Goal: Task Accomplishment & Management: Manage account settings

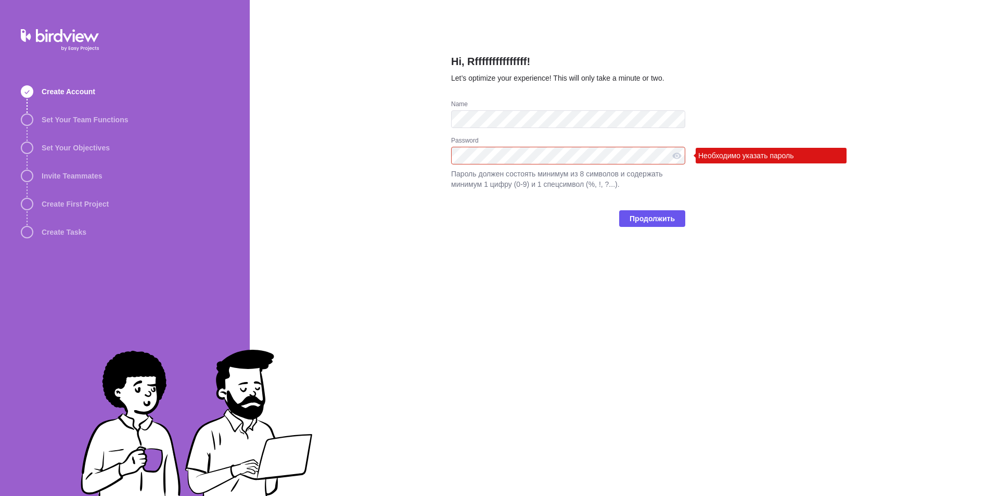
drag, startPoint x: 383, startPoint y: 68, endPoint x: 460, endPoint y: 144, distance: 108.5
click at [383, 68] on div "Hi, Rfffffffffffffff! Let’s optimize your experience! This will only take a min…" at bounding box center [624, 248] width 749 height 496
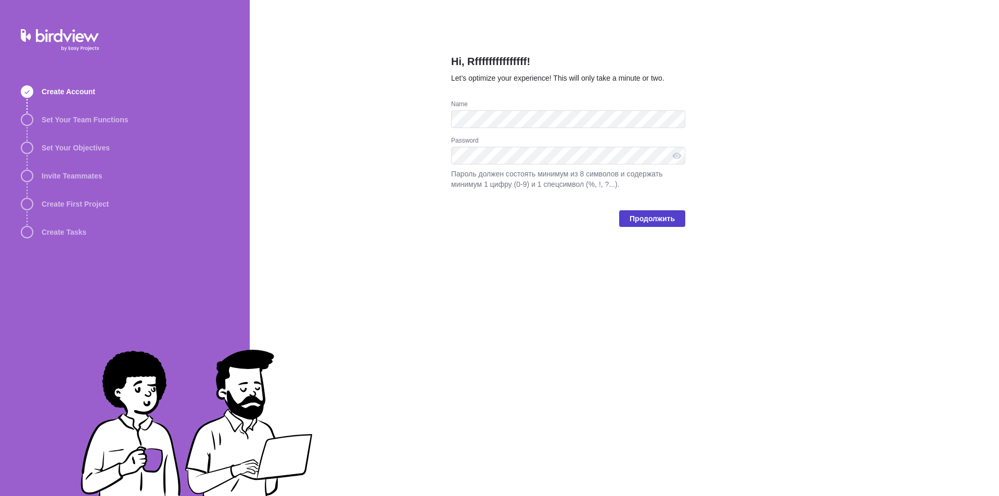
click at [664, 224] on span "Продолжить" at bounding box center [651, 218] width 45 height 12
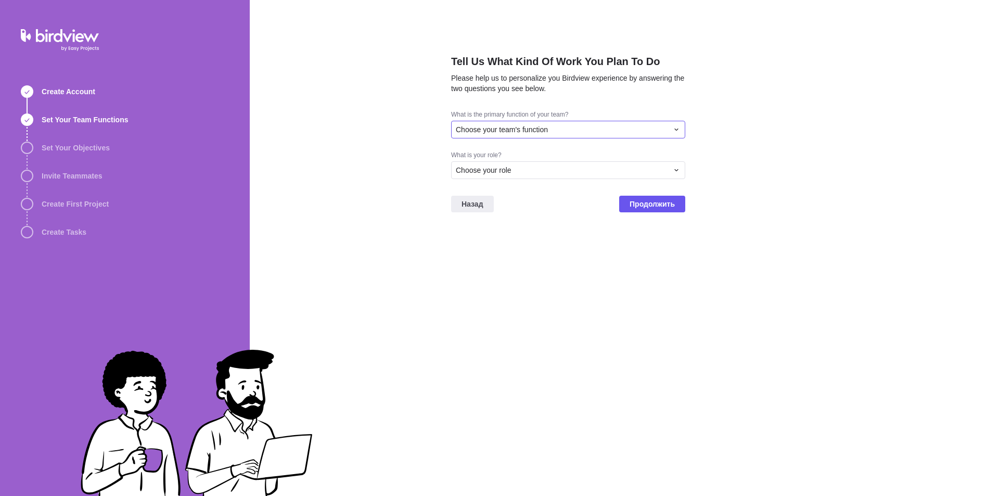
drag, startPoint x: 541, startPoint y: 131, endPoint x: 537, endPoint y: 137, distance: 7.7
click at [541, 131] on span "Choose your team's function" at bounding box center [502, 129] width 92 height 10
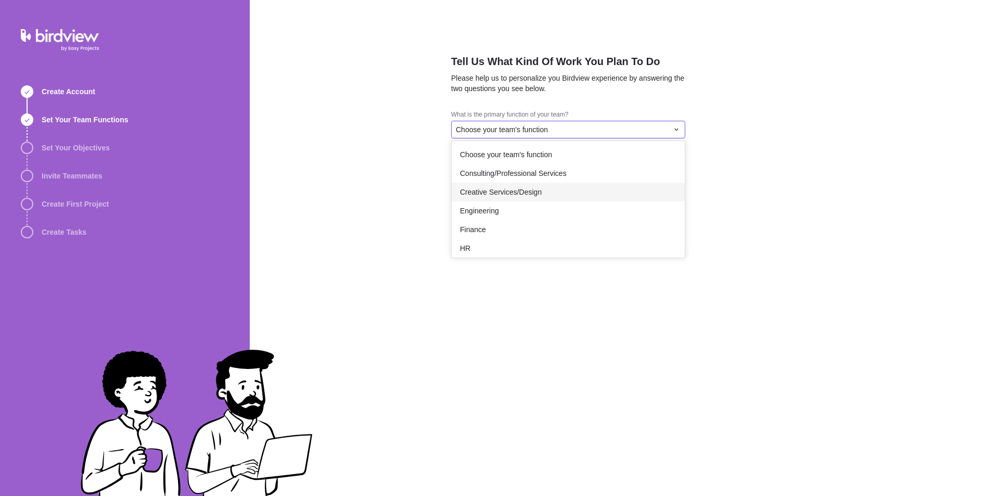
click at [509, 192] on span "Creative Services/Design" at bounding box center [501, 192] width 82 height 10
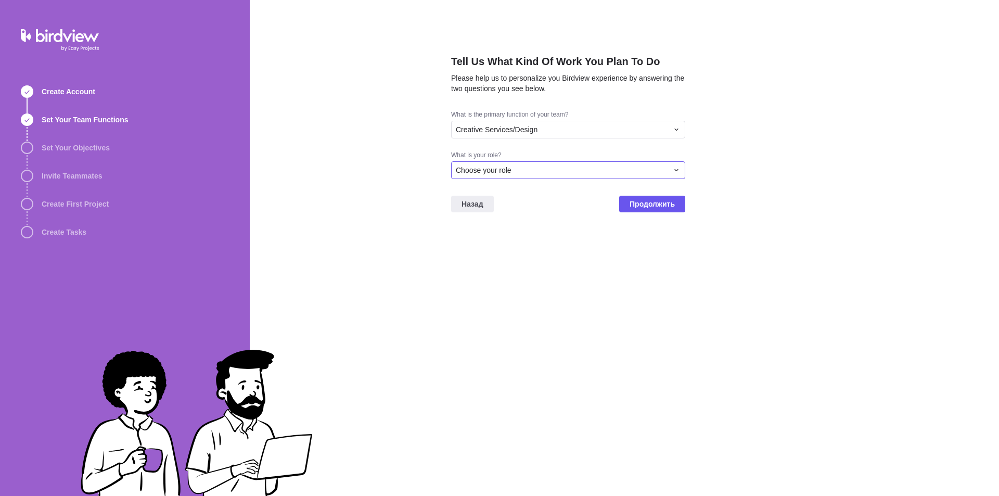
click at [519, 175] on div "Choose your role" at bounding box center [568, 170] width 234 height 18
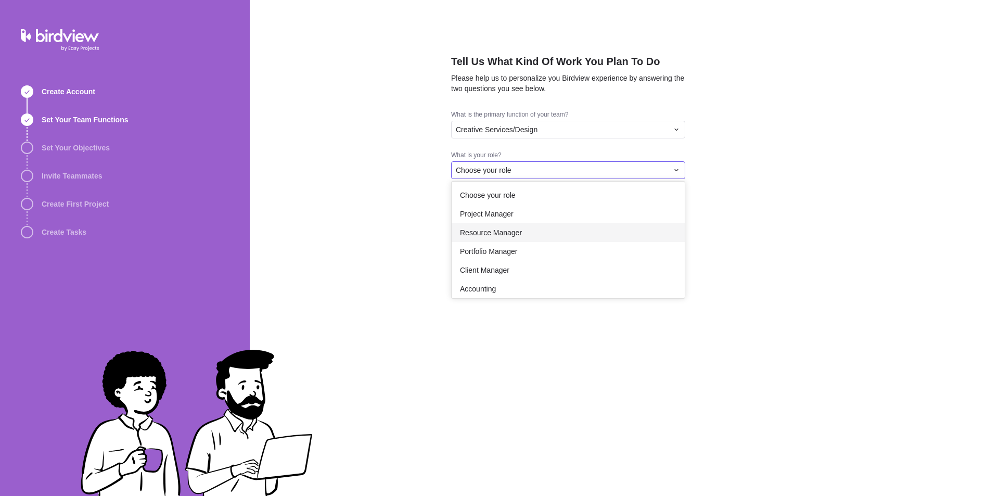
click at [509, 224] on div "Resource Manager" at bounding box center [567, 232] width 233 height 19
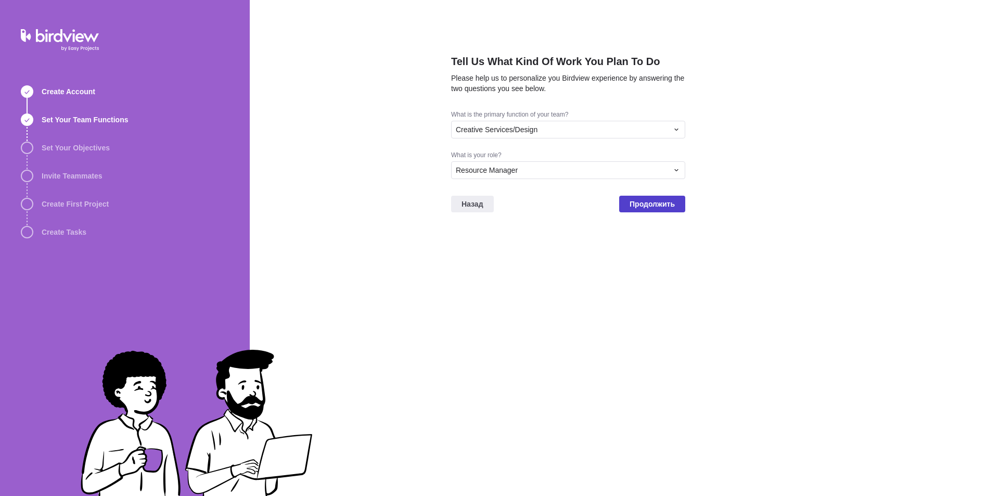
click at [654, 205] on span "Продолжить" at bounding box center [651, 204] width 45 height 12
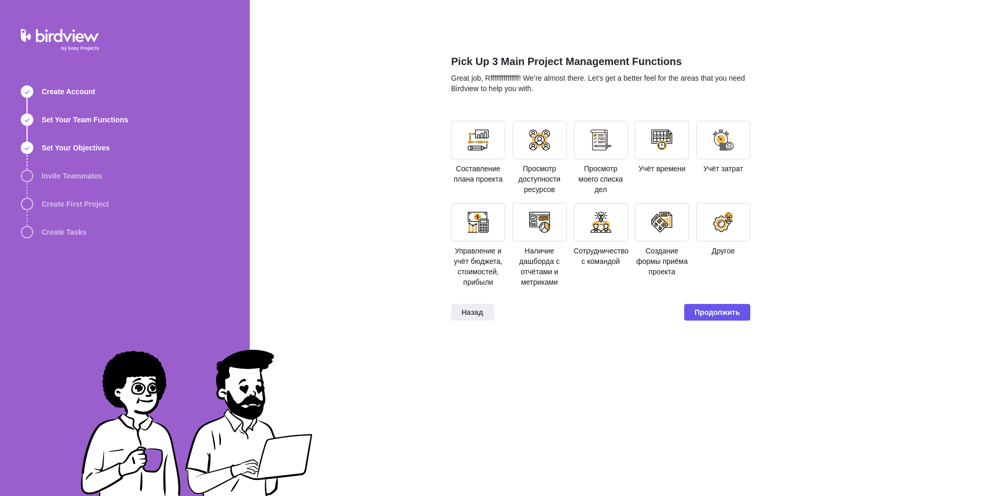
click at [566, 276] on section "Составление плана проекта Просмотр доступности ресурсов Просмотр моего списка д…" at bounding box center [600, 208] width 299 height 175
click at [691, 312] on span "Продолжить" at bounding box center [717, 312] width 66 height 17
click at [503, 148] on div at bounding box center [478, 140] width 54 height 38
click at [725, 306] on span "Продолжить" at bounding box center [716, 312] width 45 height 12
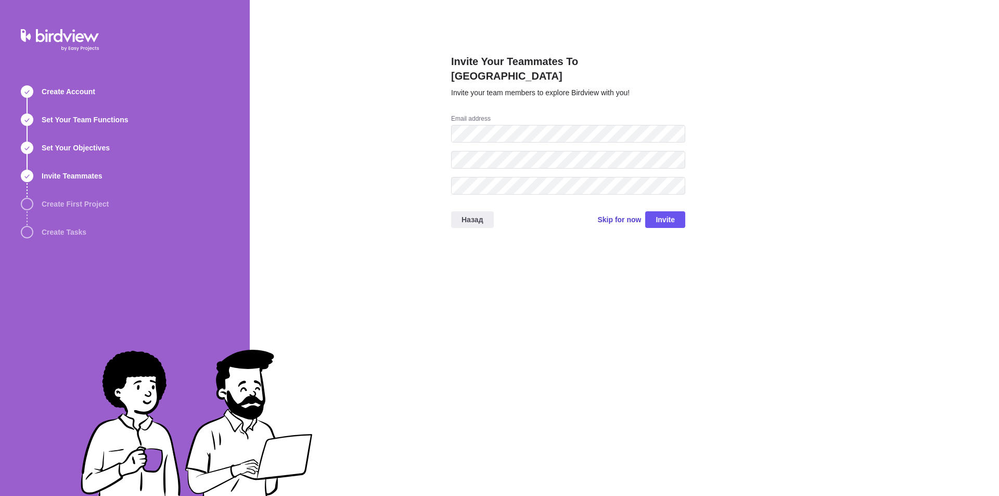
click at [640, 214] on span "Skip for now" at bounding box center [619, 219] width 44 height 10
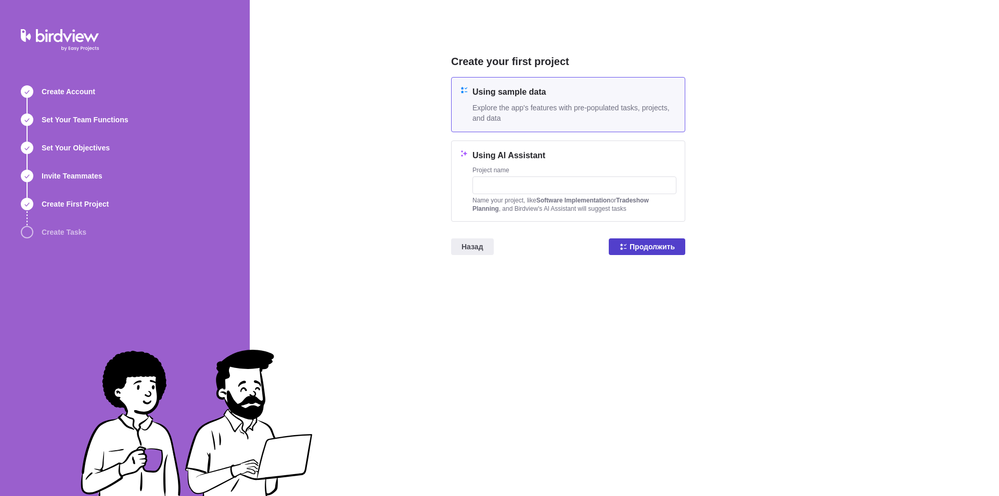
click at [635, 252] on span "Продолжить" at bounding box center [651, 246] width 45 height 12
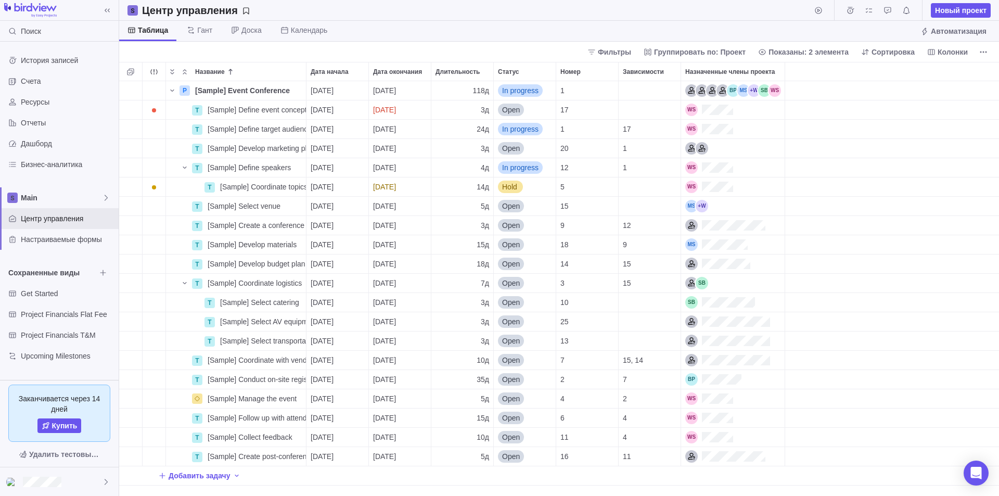
scroll to position [8, 8]
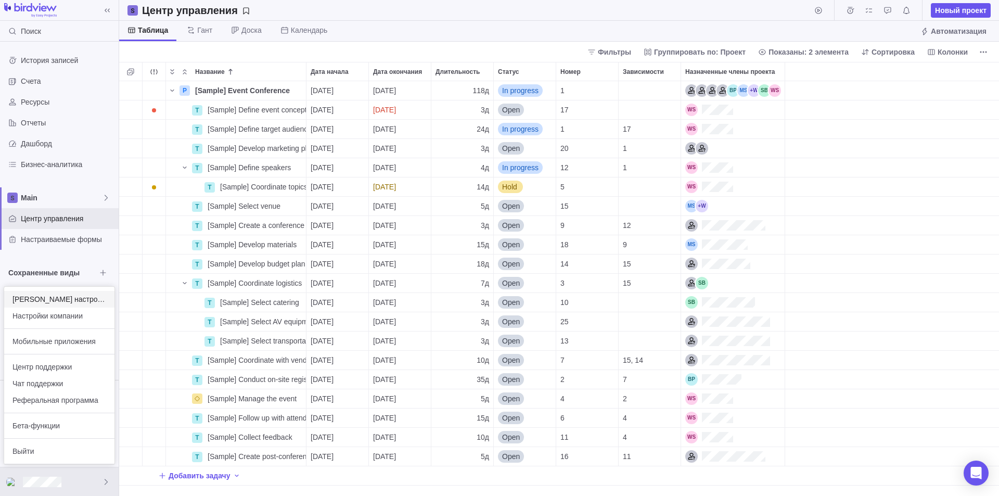
click at [55, 304] on div "[PERSON_NAME] настройки" at bounding box center [59, 299] width 110 height 17
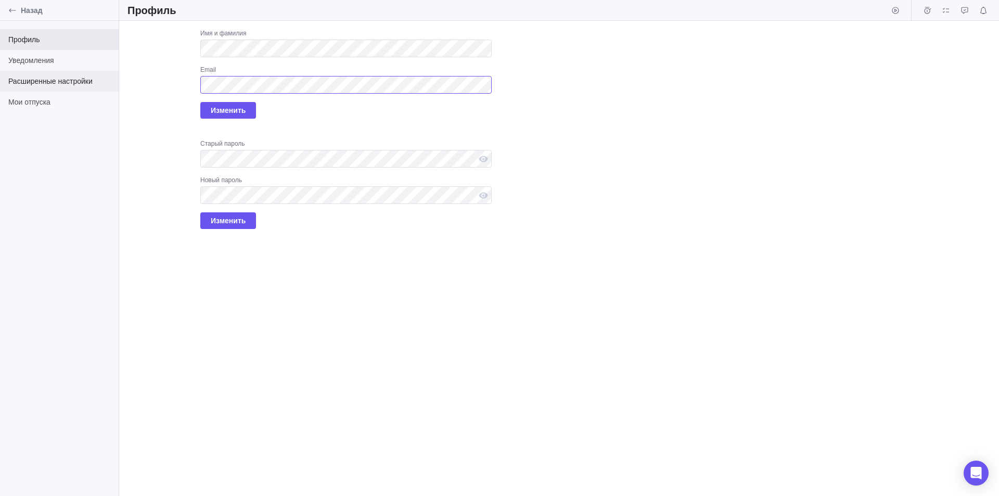
click at [102, 89] on div "Назад Профиль Уведомления Расширенные настройки [PERSON_NAME] отпуска Профиль З…" at bounding box center [499, 248] width 999 height 496
click at [235, 110] on span "Изменить" at bounding box center [228, 110] width 35 height 12
click at [89, 83] on div "Назад Профиль Уведомления Расширенные настройки [PERSON_NAME] отпуска Профиль З…" at bounding box center [499, 248] width 999 height 496
click at [55, 57] on div "Назад Профиль Уведомления Расширенные настройки [PERSON_NAME] отпуска Профиль З…" at bounding box center [499, 248] width 999 height 496
click at [636, 147] on div "Загрузить Имя и фамилия Email Изменить Старый пароль Новый пароль Изменить" at bounding box center [558, 258] width 879 height 475
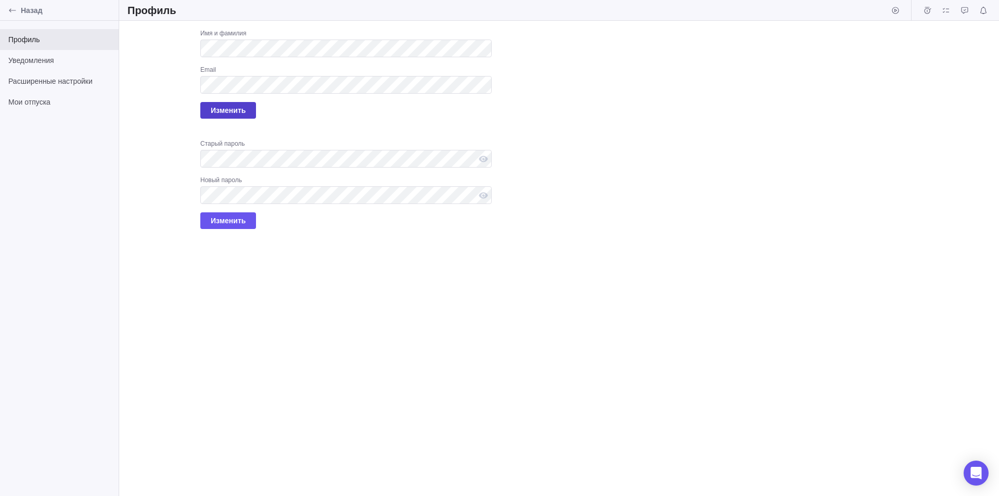
click at [234, 108] on span "Изменить" at bounding box center [228, 110] width 35 height 12
click at [101, 93] on div "Назад Профиль Уведомления Расширенные настройки [PERSON_NAME] отпуска Профиль З…" at bounding box center [499, 248] width 999 height 496
click at [613, 87] on div "Загрузить Имя и фамилия Email Изменить Старый пароль Новый пароль Изменить" at bounding box center [558, 258] width 879 height 475
click at [242, 109] on span "Изменить" at bounding box center [228, 110] width 35 height 12
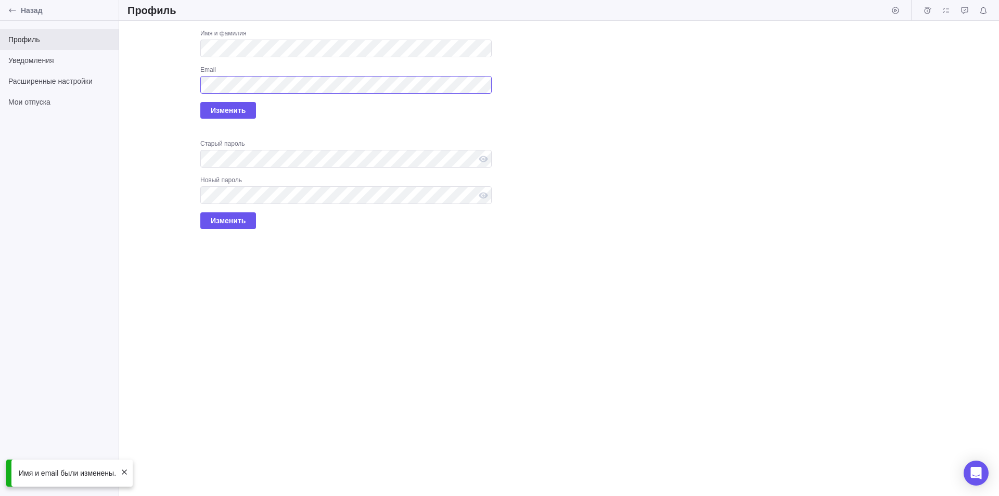
click at [115, 90] on div "Назад Профиль Уведомления Расширенные настройки [PERSON_NAME] отпуска Профиль З…" at bounding box center [499, 248] width 999 height 496
click at [219, 111] on span "Изменить" at bounding box center [228, 110] width 35 height 12
click at [31, 79] on div "Назад Профиль Уведомления Расширенные настройки [PERSON_NAME] отпуска Профиль З…" at bounding box center [499, 248] width 999 height 496
click at [40, 62] on span "Уведомления" at bounding box center [59, 60] width 102 height 10
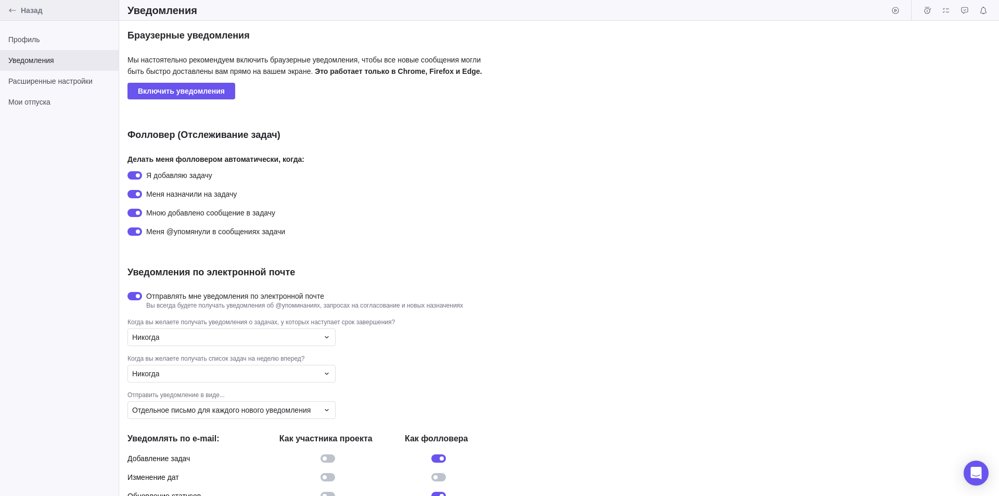
click at [20, 8] on div "Назад" at bounding box center [59, 10] width 119 height 21
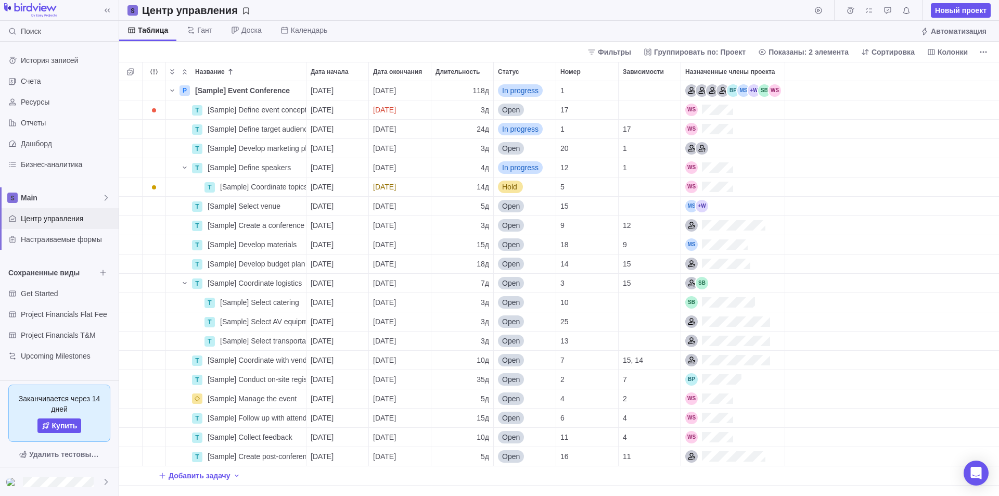
scroll to position [407, 872]
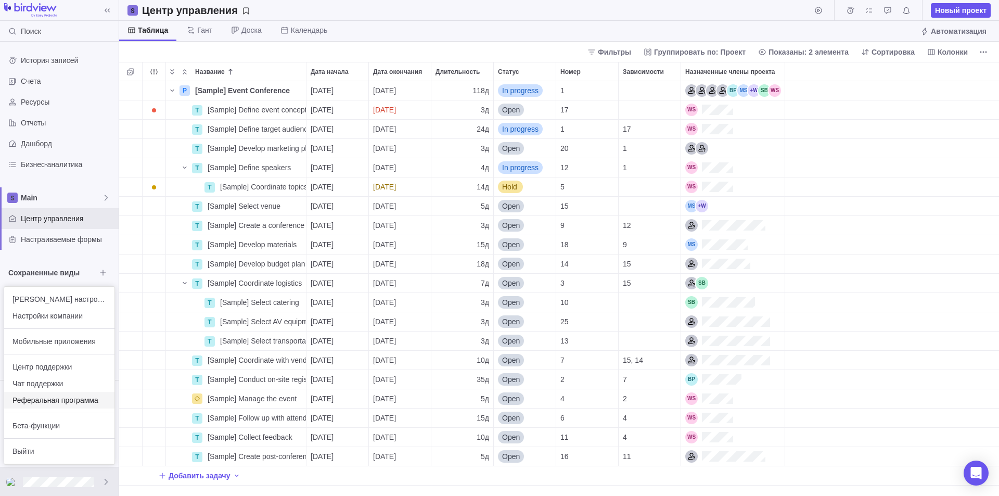
click at [75, 407] on div "Реферальная программа" at bounding box center [59, 400] width 110 height 17
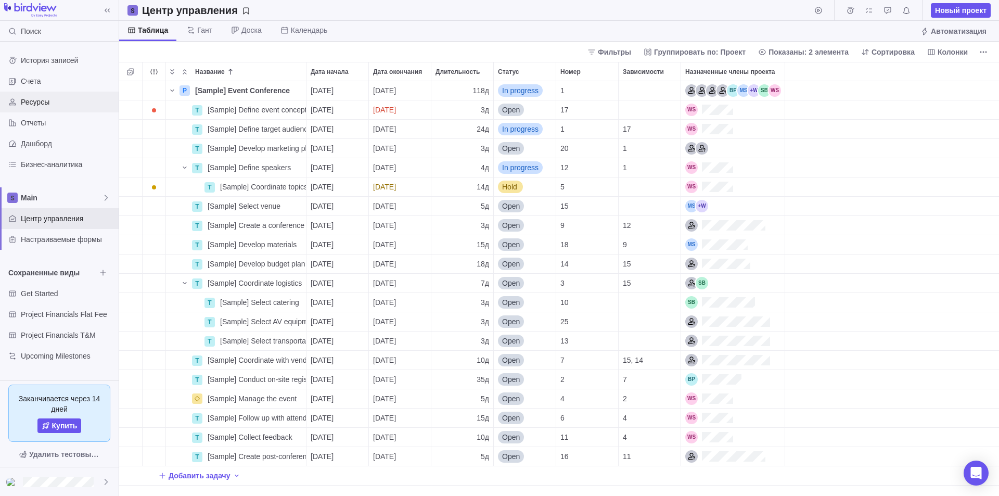
click at [48, 96] on div "Ресурсы" at bounding box center [59, 102] width 119 height 21
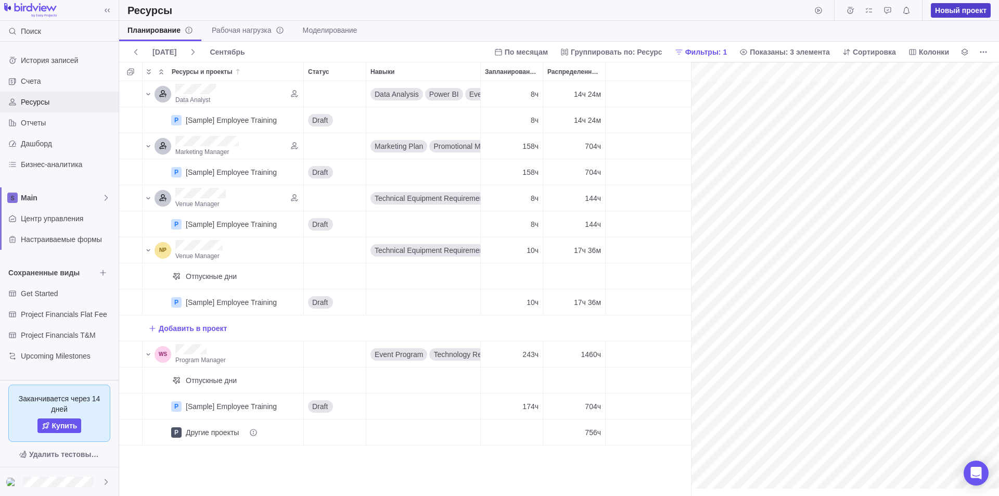
scroll to position [0, 172]
drag, startPoint x: 970, startPoint y: 11, endPoint x: 357, endPoint y: 56, distance: 614.8
click at [359, 56] on div "Ресурсы Новый проект Планирование Рабочая нагрузка Моделирование [DATE] Сентябр…" at bounding box center [558, 248] width 879 height 496
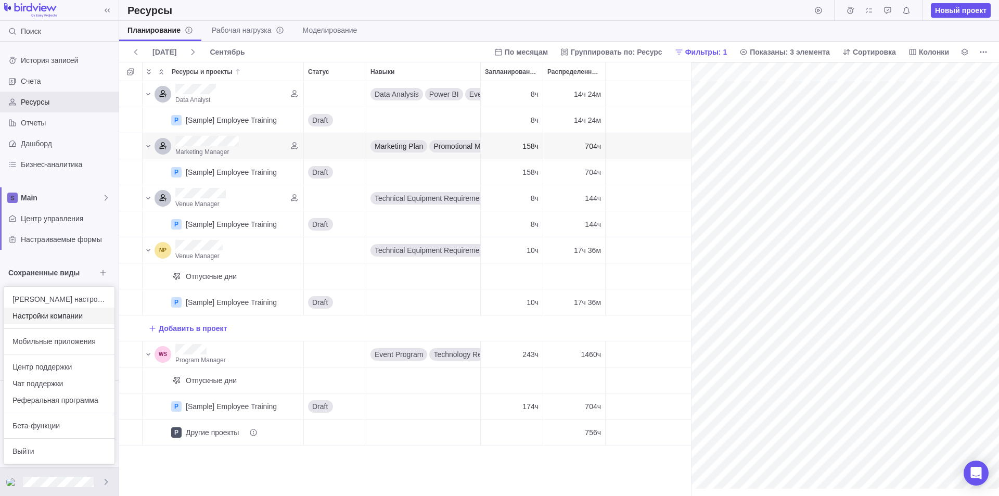
click at [69, 314] on span "Настройки компании" at bounding box center [59, 315] width 94 height 10
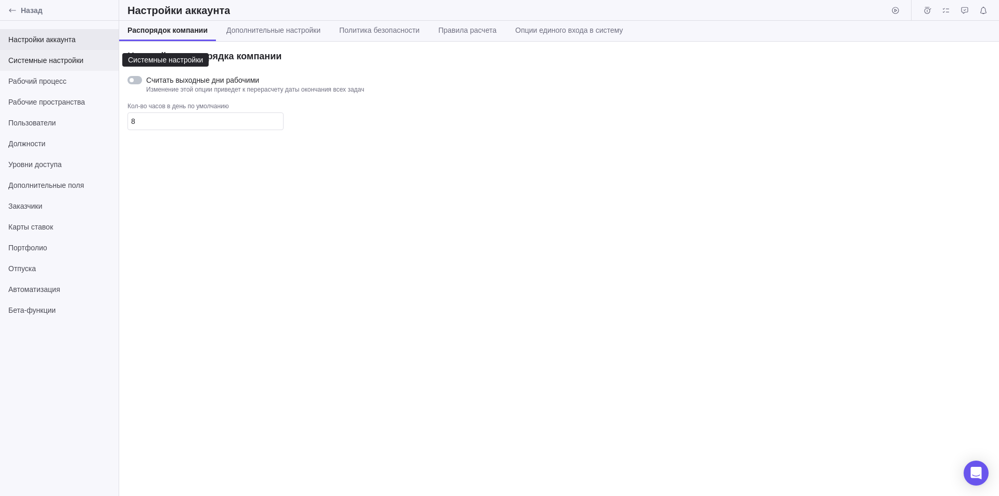
click at [38, 54] on div "Системные настройки" at bounding box center [59, 60] width 119 height 21
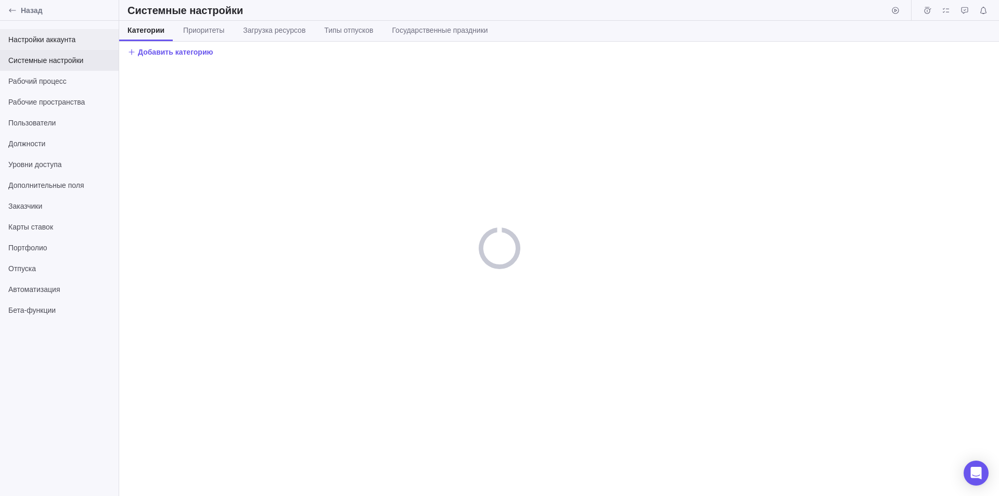
click at [42, 46] on div "Настройки аккаунта" at bounding box center [59, 39] width 119 height 21
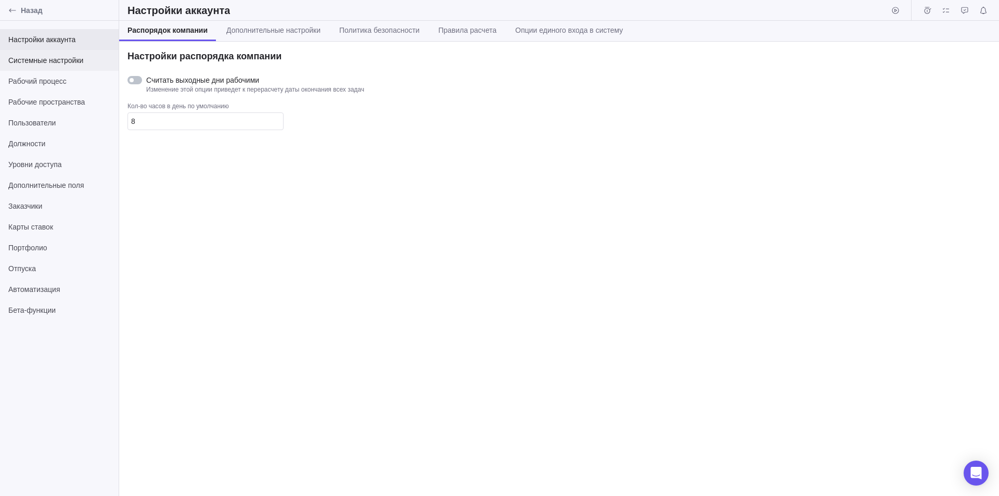
click at [45, 64] on span "Системные настройки" at bounding box center [59, 60] width 102 height 10
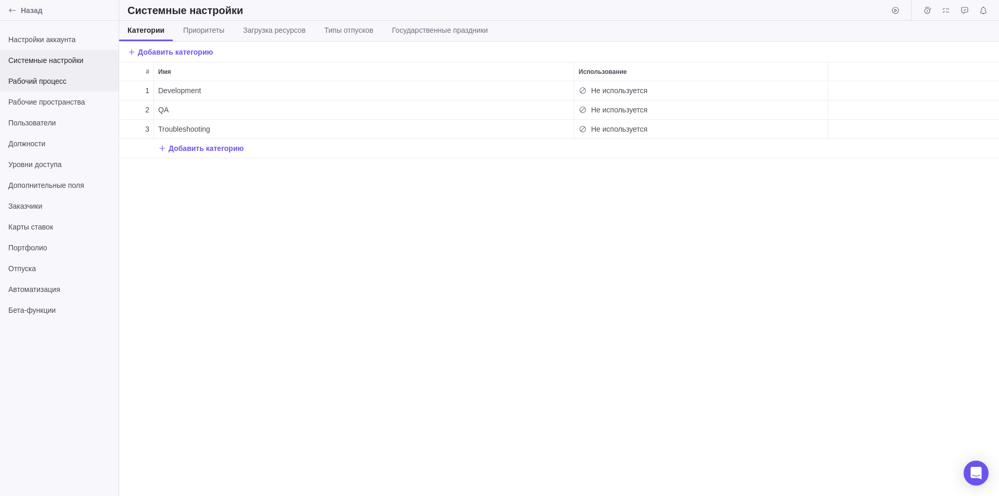
scroll to position [407, 872]
click at [43, 79] on span "Рабочий процесс" at bounding box center [59, 81] width 102 height 10
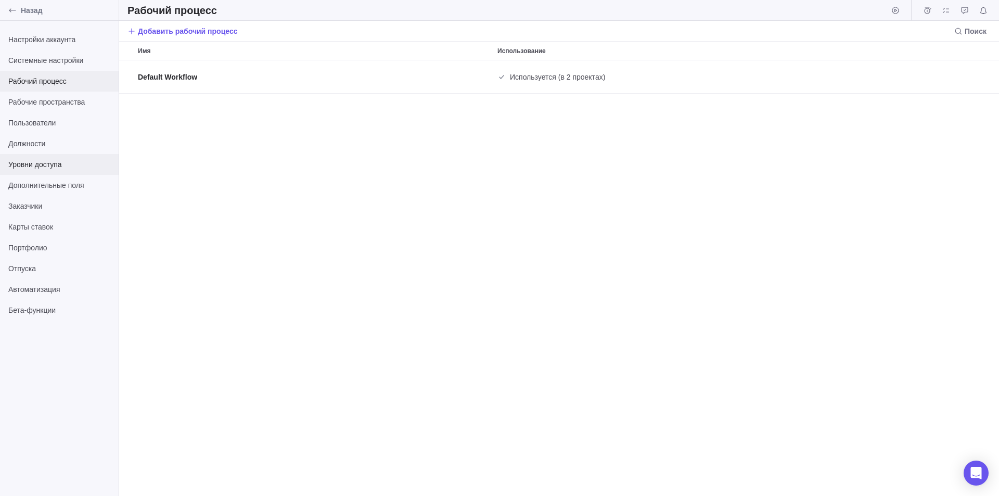
scroll to position [427, 872]
click at [54, 126] on span "Пользователи" at bounding box center [59, 123] width 102 height 10
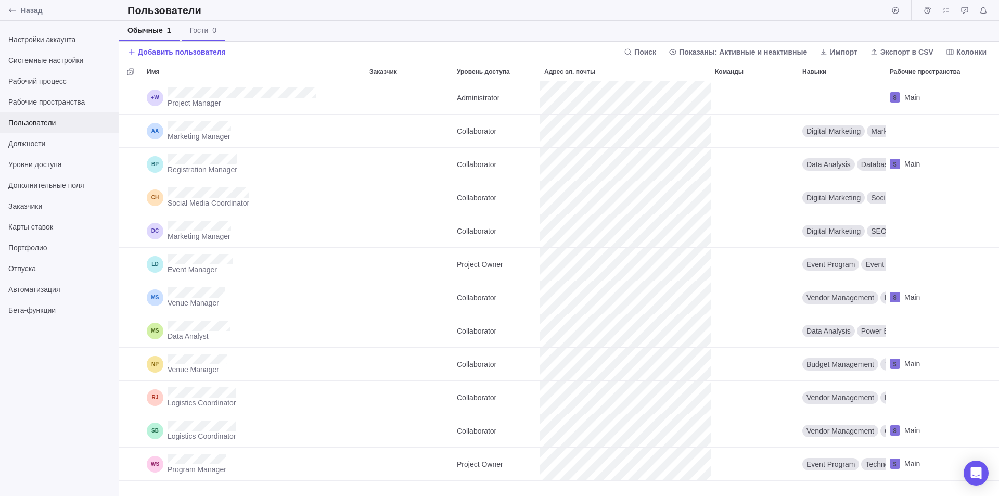
scroll to position [407, 872]
click at [163, 55] on span "Добавить пользователя" at bounding box center [182, 52] width 88 height 10
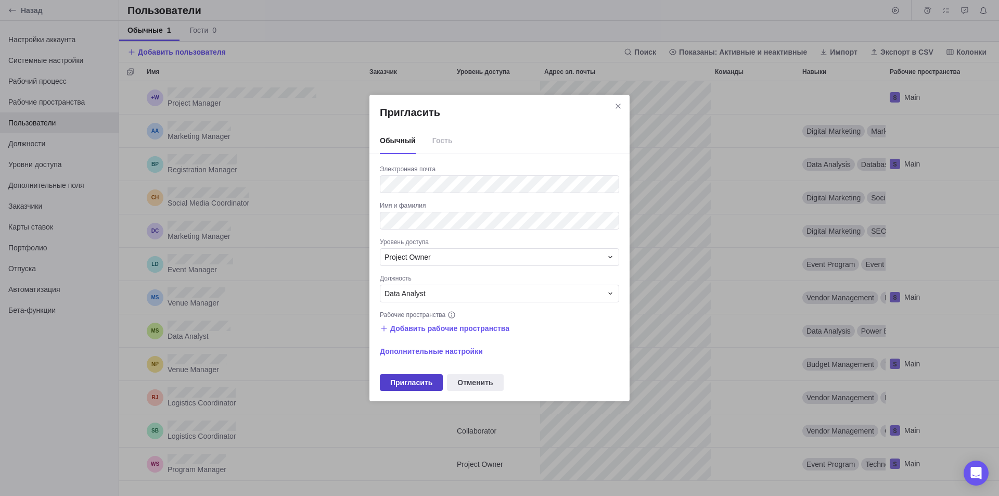
click at [417, 386] on span "Пригласить" at bounding box center [411, 382] width 42 height 12
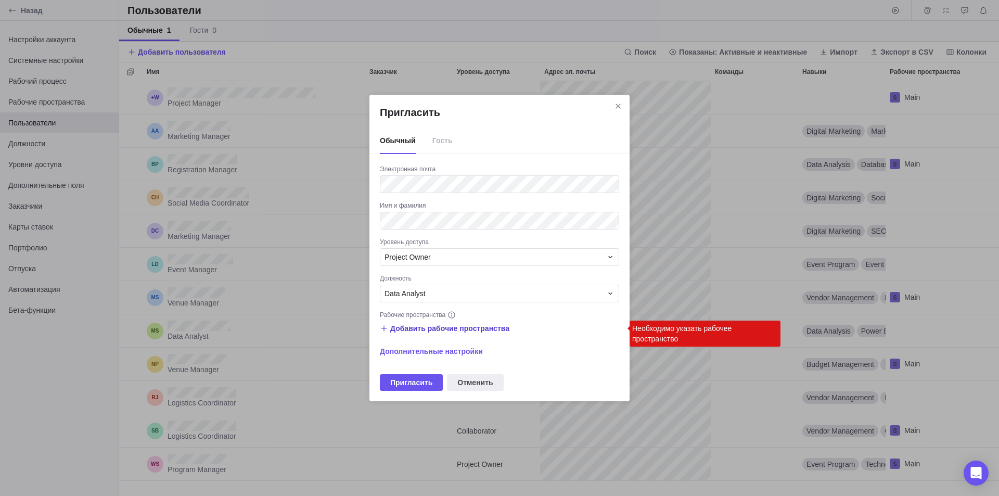
click at [456, 331] on span "Добавить рабочие пространства" at bounding box center [449, 328] width 119 height 10
click at [417, 367] on span "Main" at bounding box center [411, 371] width 16 height 10
click at [605, 335] on div "Пригласить Обычный Гость Электронная почта Имя и фамилия Уровень доступа Projec…" at bounding box center [499, 248] width 999 height 496
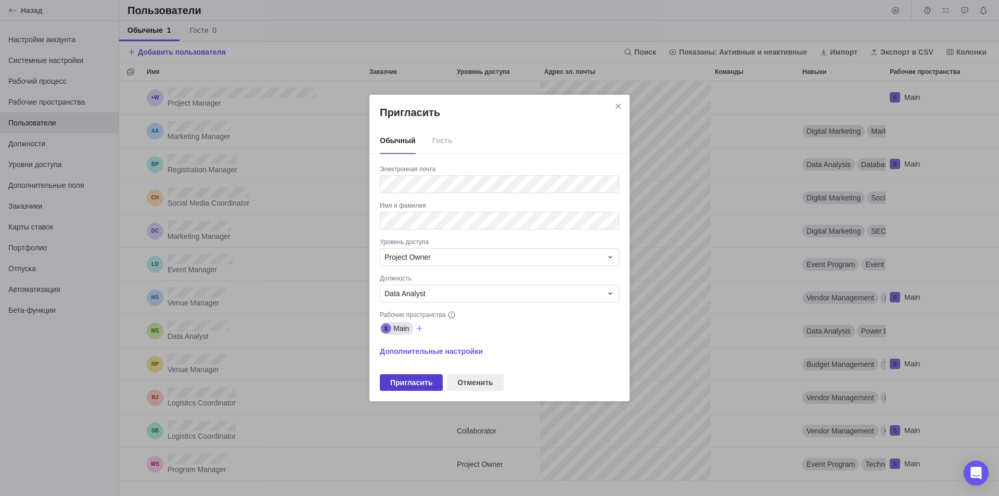
click at [406, 385] on span "Пригласить" at bounding box center [411, 382] width 42 height 12
